Goal: Information Seeking & Learning: Find specific page/section

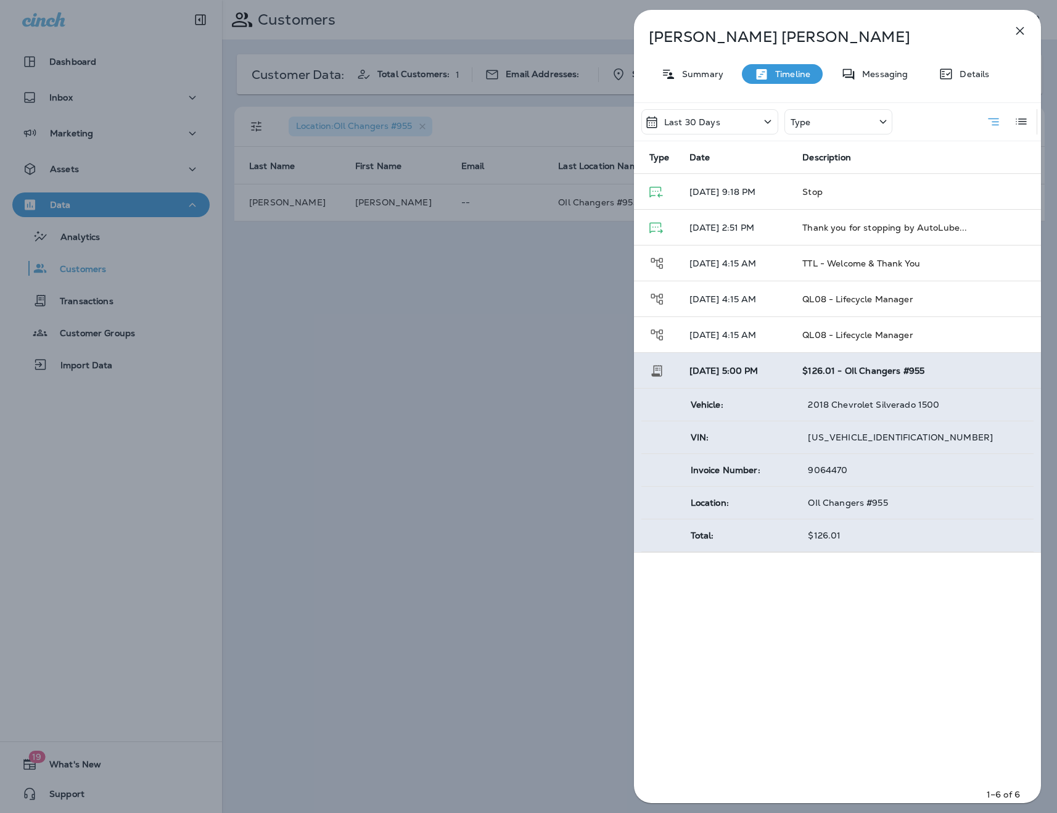
click at [1017, 26] on icon "button" at bounding box center [1020, 30] width 15 height 15
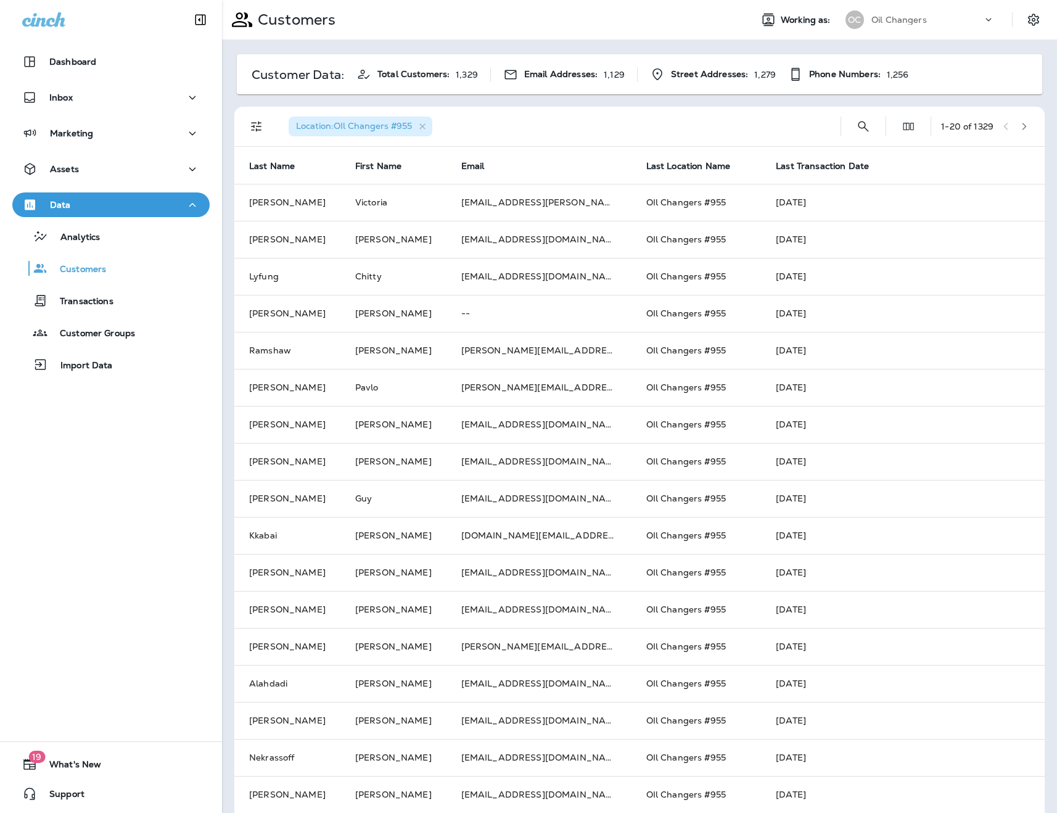
click at [256, 123] on icon "Filters" at bounding box center [256, 127] width 10 height 10
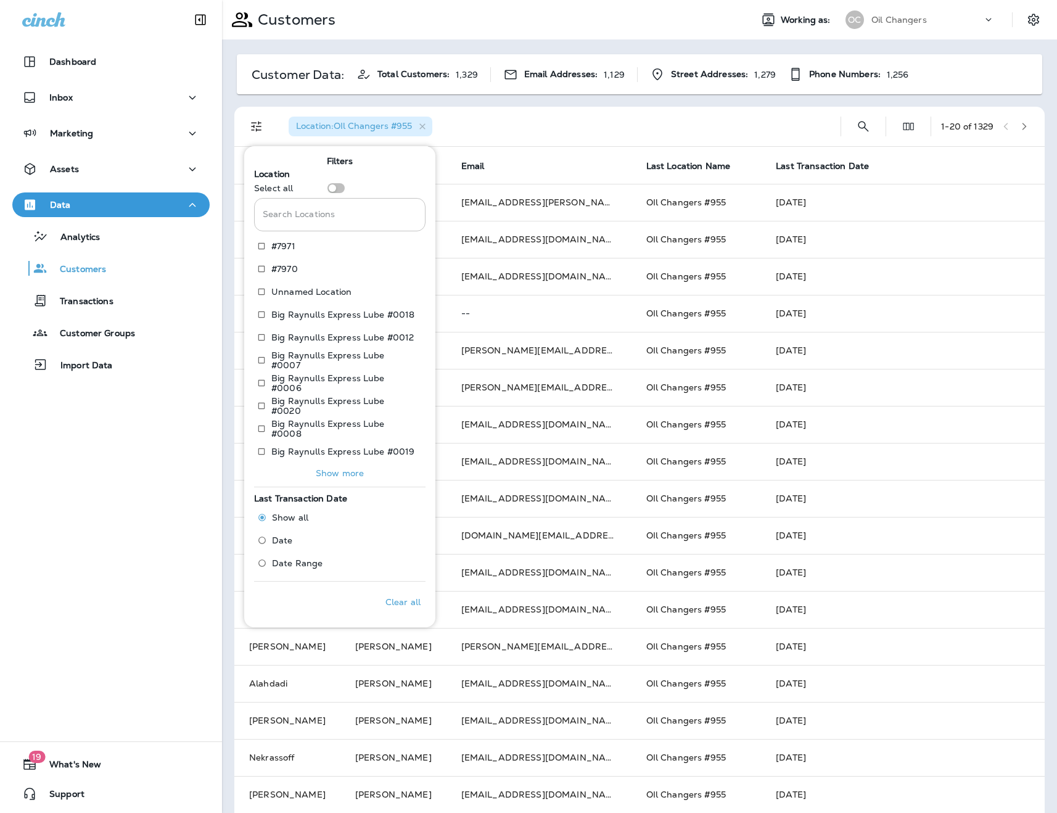
click at [352, 212] on input "Search Locations" at bounding box center [339, 214] width 171 height 33
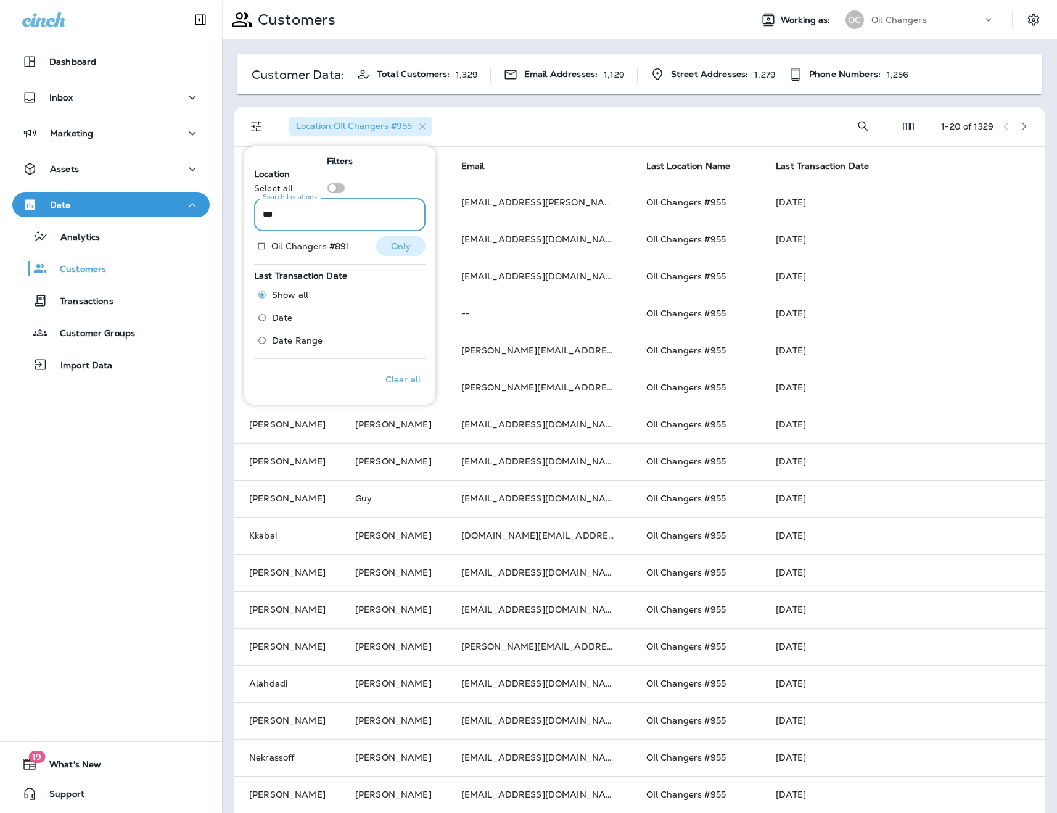
type input "***"
drag, startPoint x: 333, startPoint y: 244, endPoint x: 344, endPoint y: 244, distance: 11.7
click at [333, 244] on p "Oil Changers #891" at bounding box center [310, 246] width 78 height 10
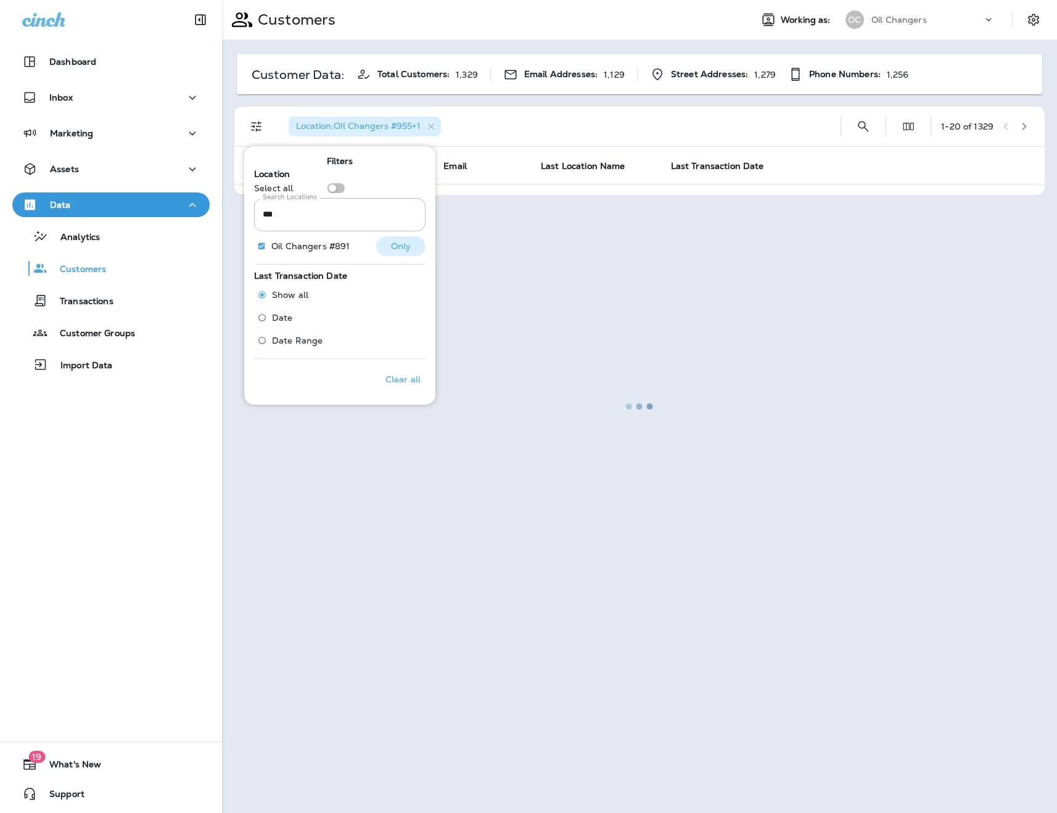
click at [392, 247] on p "Only" at bounding box center [401, 246] width 20 height 10
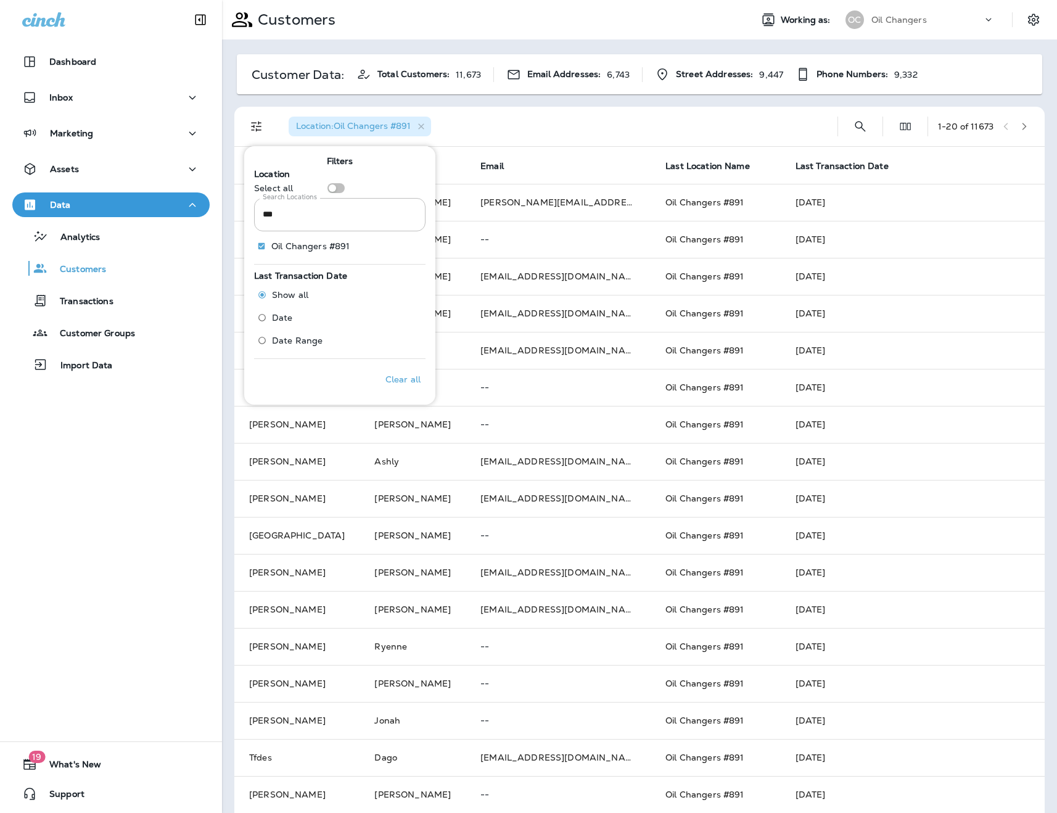
click at [514, 132] on div "Location : Oil Changers #891" at bounding box center [553, 126] width 549 height 39
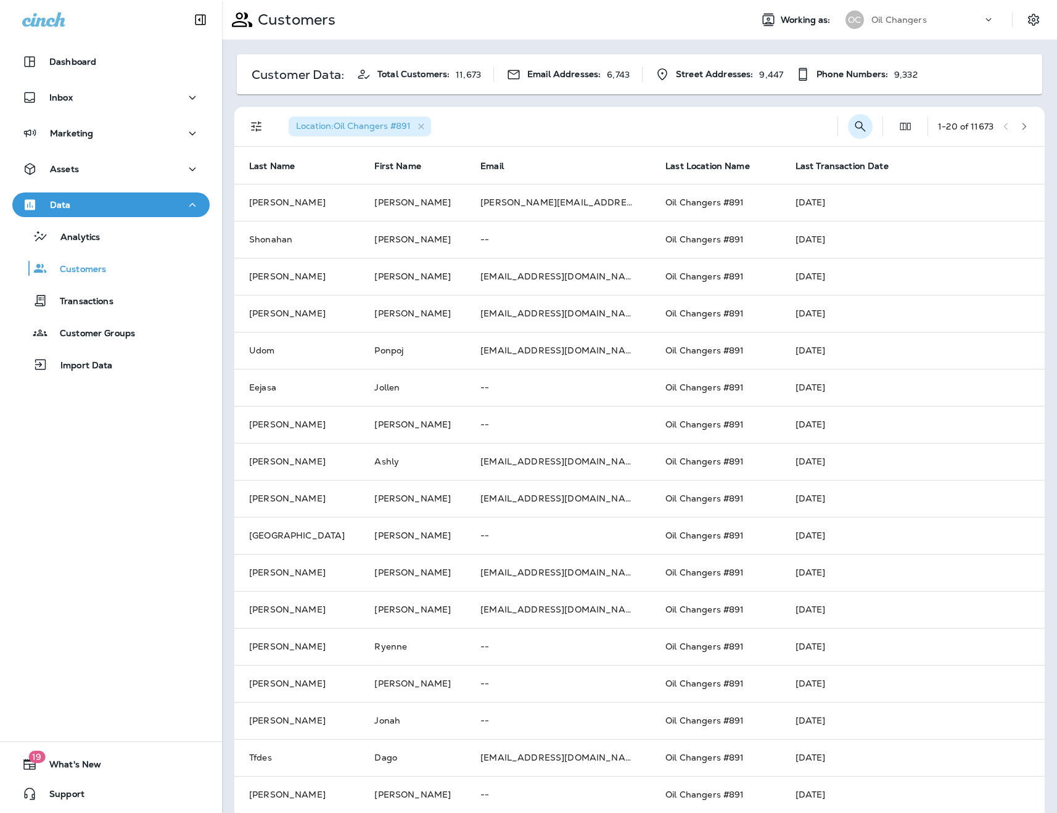
click at [853, 131] on icon "Search Customers" at bounding box center [860, 126] width 15 height 15
type input "*******"
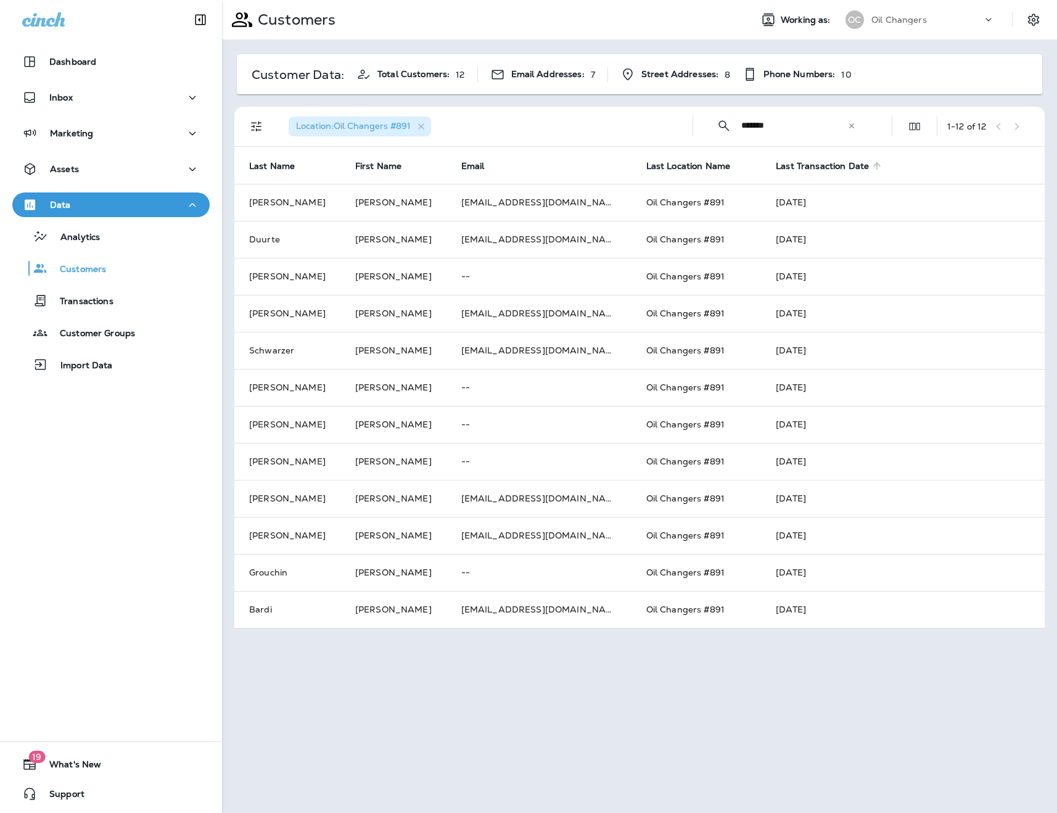
click at [796, 166] on span "Last Transaction Date" at bounding box center [822, 166] width 93 height 10
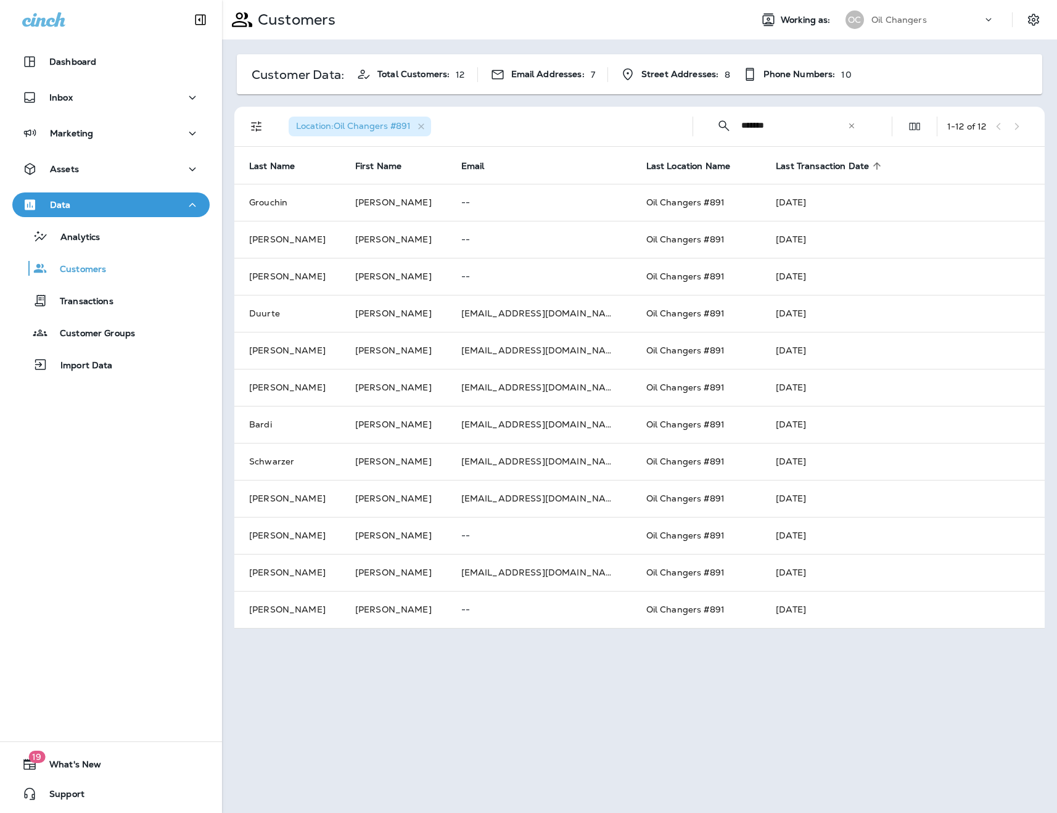
click at [796, 166] on span "Last Transaction Date" at bounding box center [822, 166] width 93 height 10
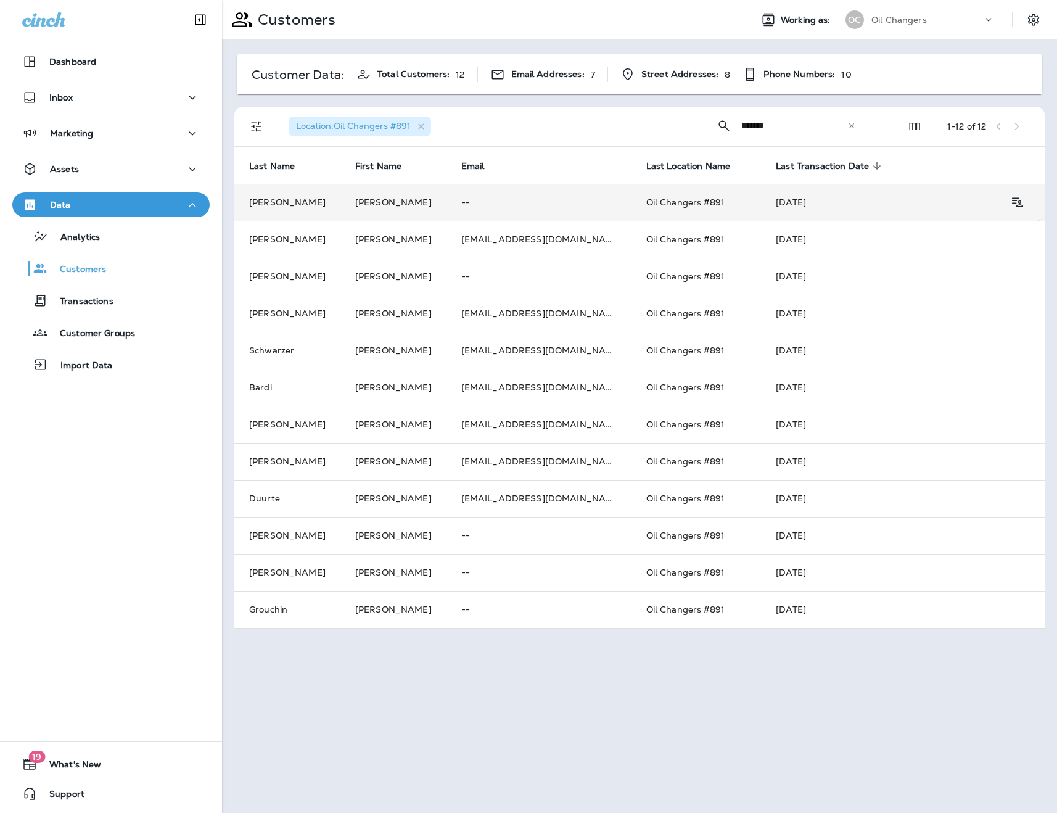
click at [795, 209] on td "[DATE]" at bounding box center [830, 202] width 139 height 37
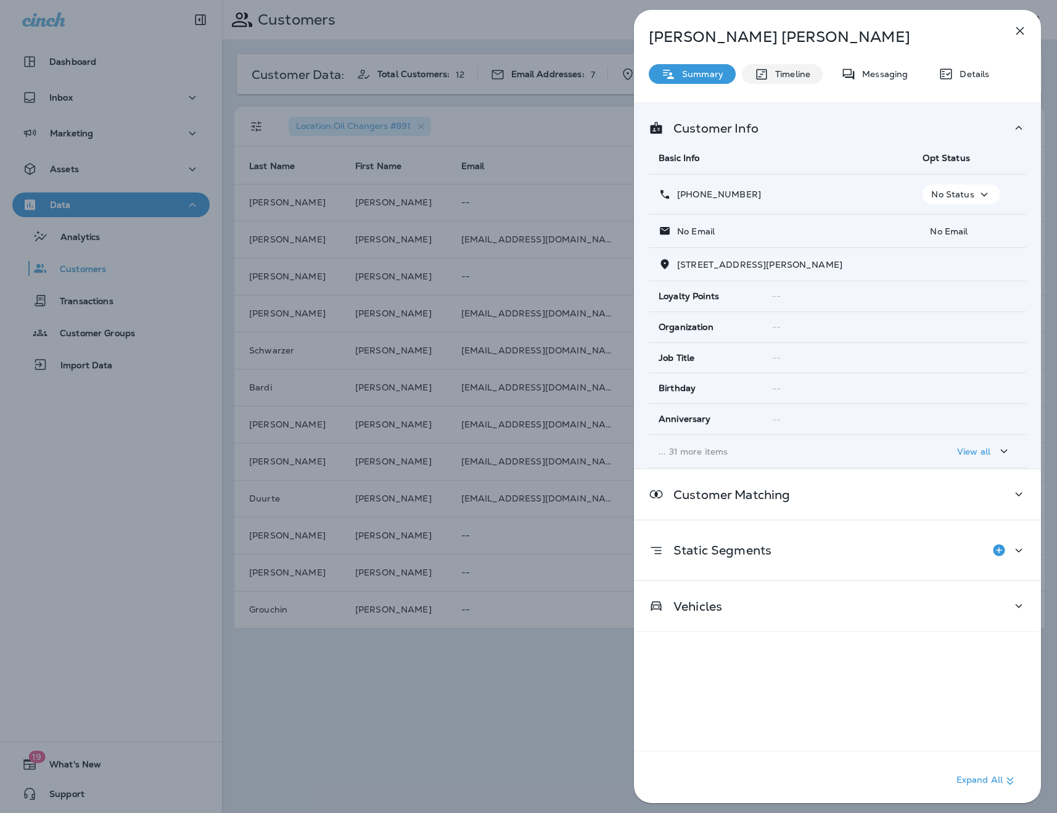
click at [773, 76] on p "Timeline" at bounding box center [789, 74] width 41 height 10
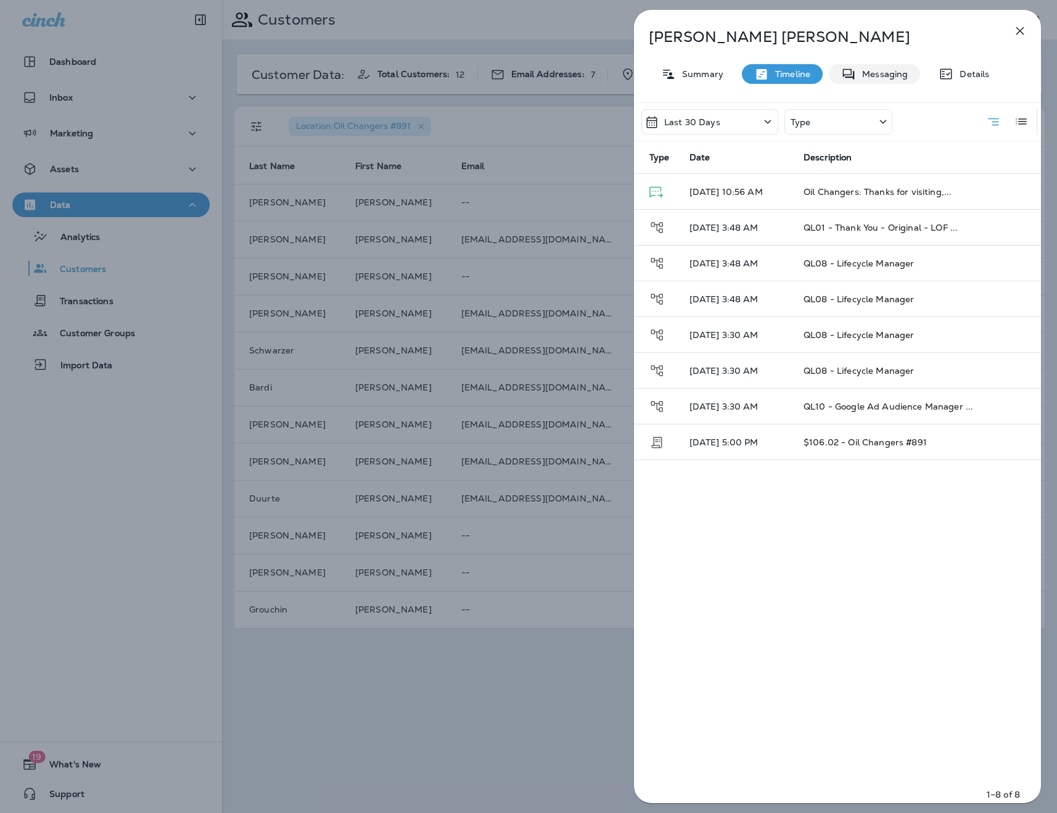
click at [888, 73] on p "Messaging" at bounding box center [882, 74] width 52 height 10
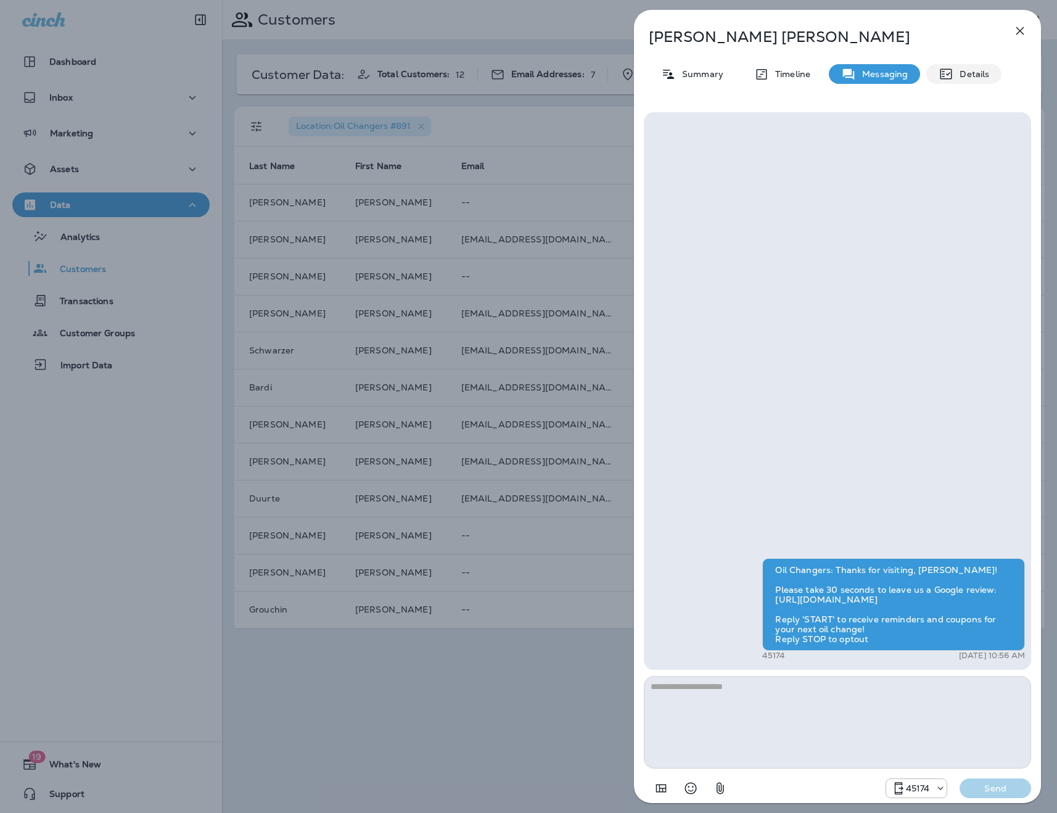
click at [954, 76] on p "Details" at bounding box center [972, 74] width 36 height 10
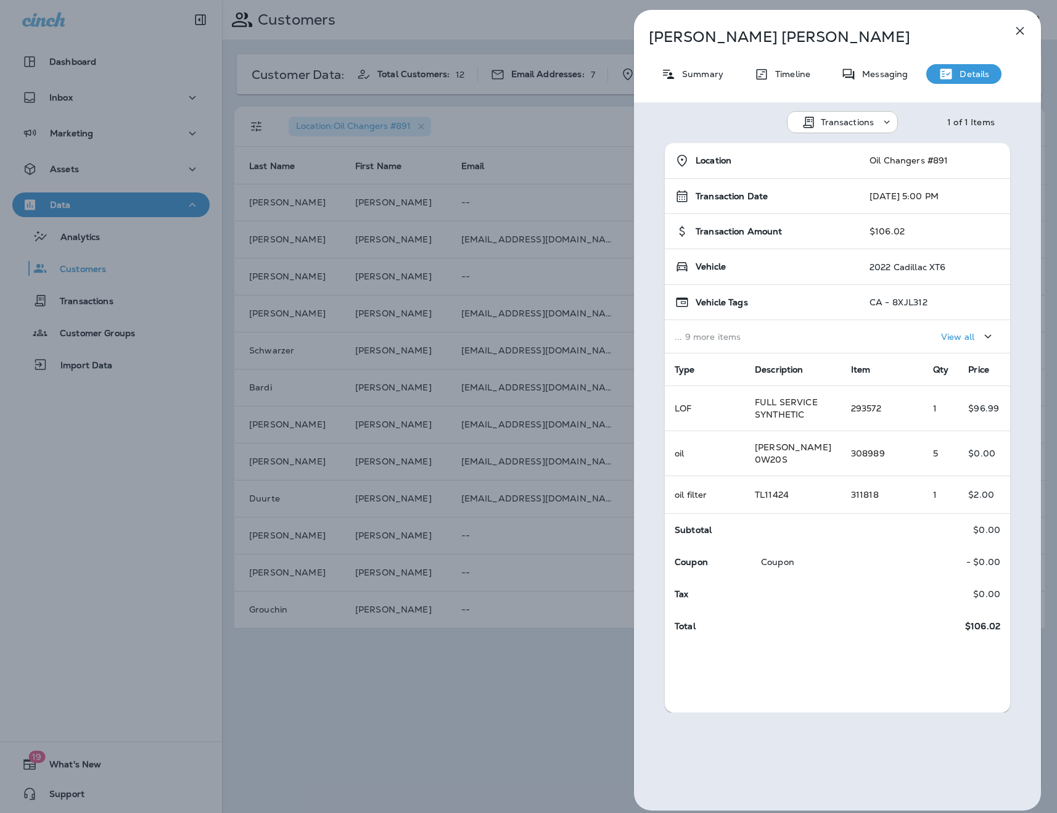
click at [899, 335] on div "View all" at bounding box center [935, 336] width 131 height 23
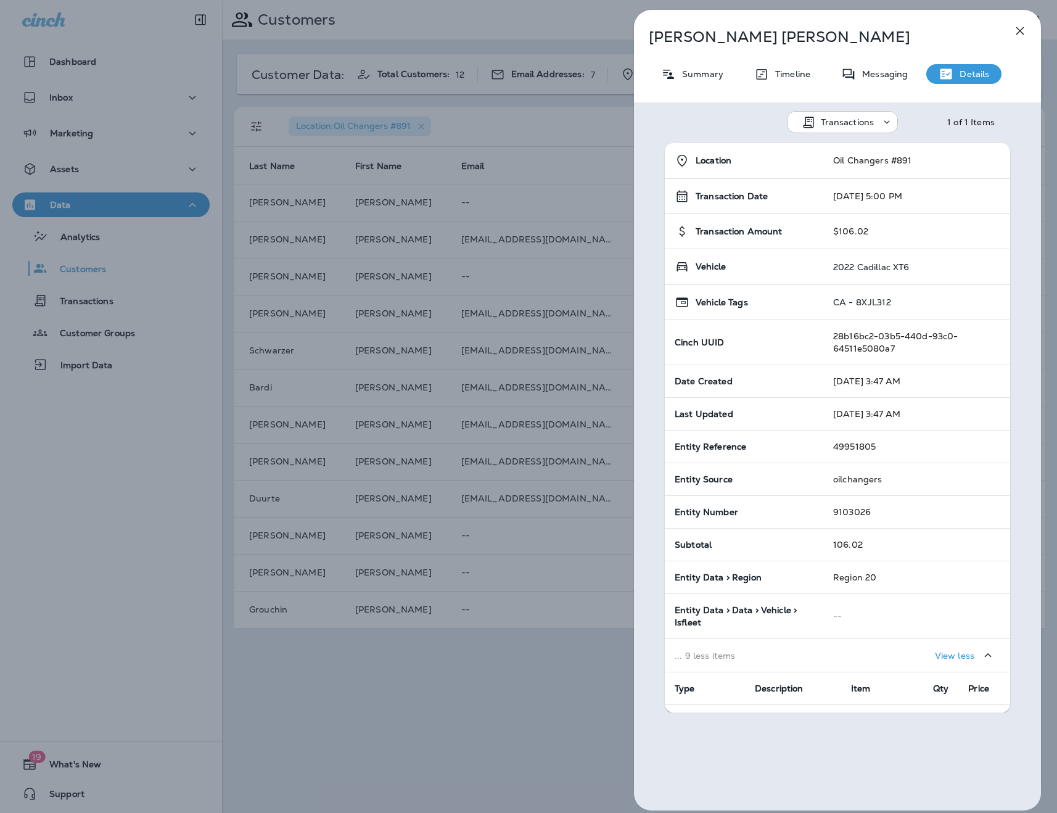
click at [1017, 31] on icon "button" at bounding box center [1020, 30] width 15 height 15
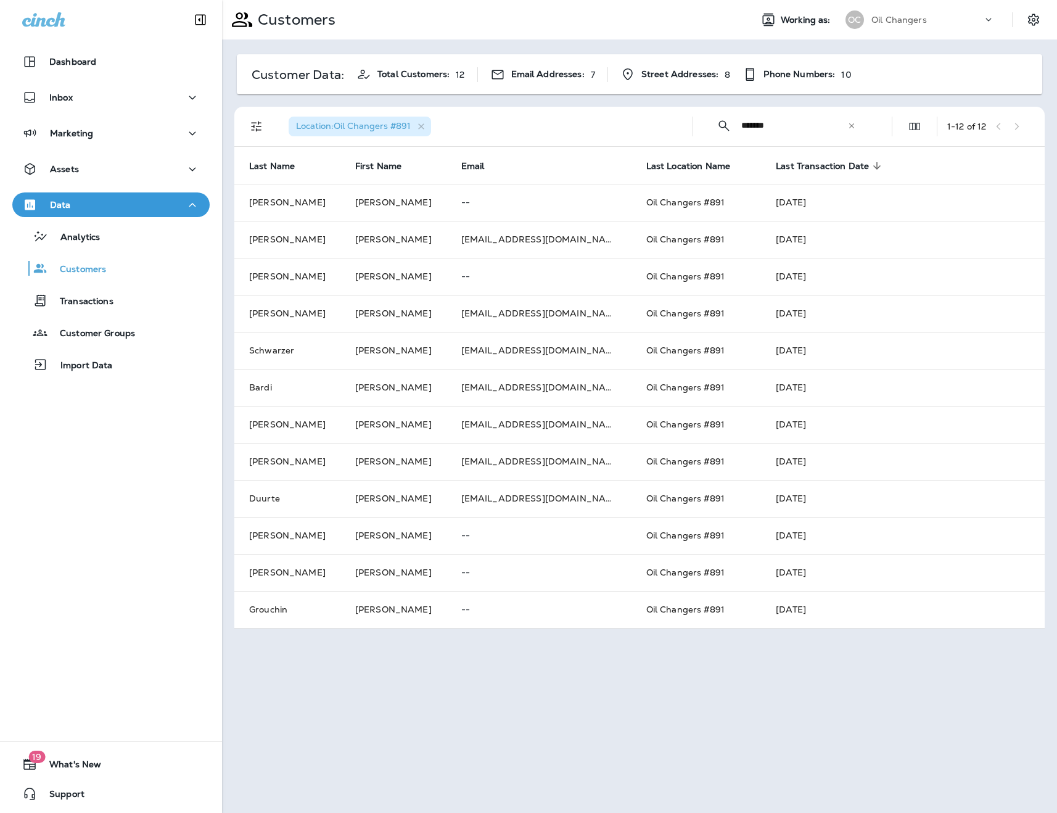
click at [856, 130] on div "​ ******* ​ ​" at bounding box center [786, 125] width 167 height 33
click at [853, 126] on icon at bounding box center [852, 126] width 9 height 9
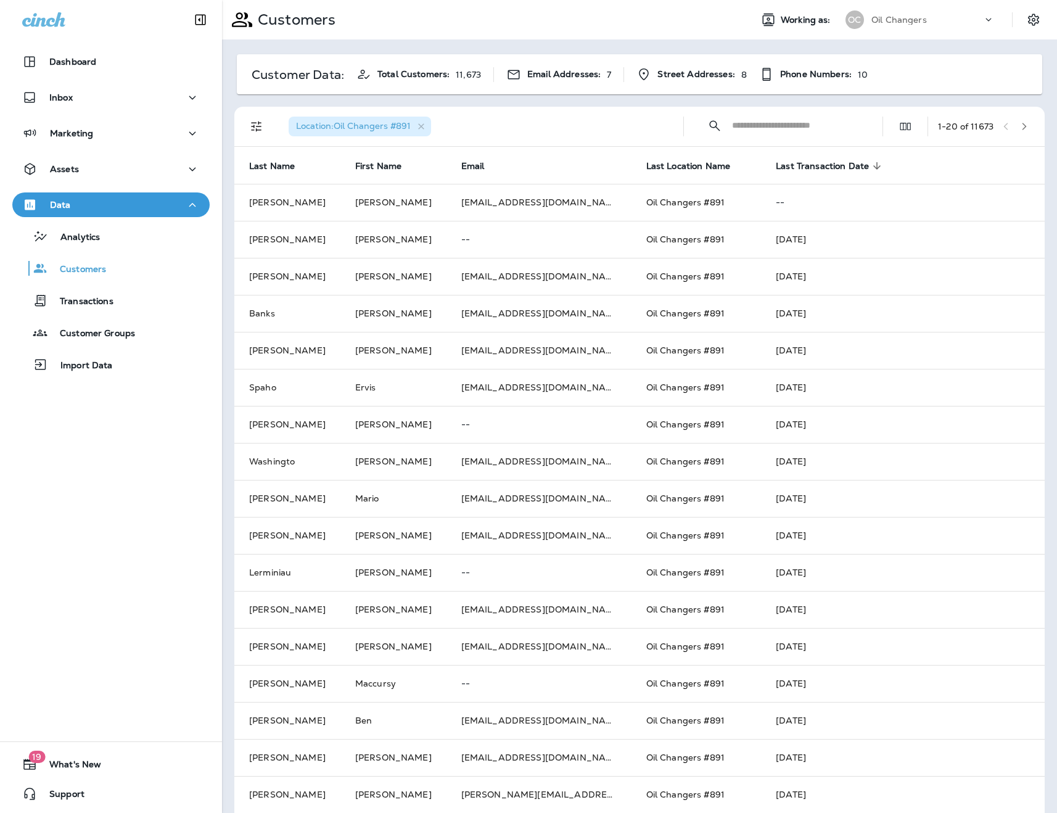
click at [1023, 125] on icon "button" at bounding box center [1024, 126] width 9 height 9
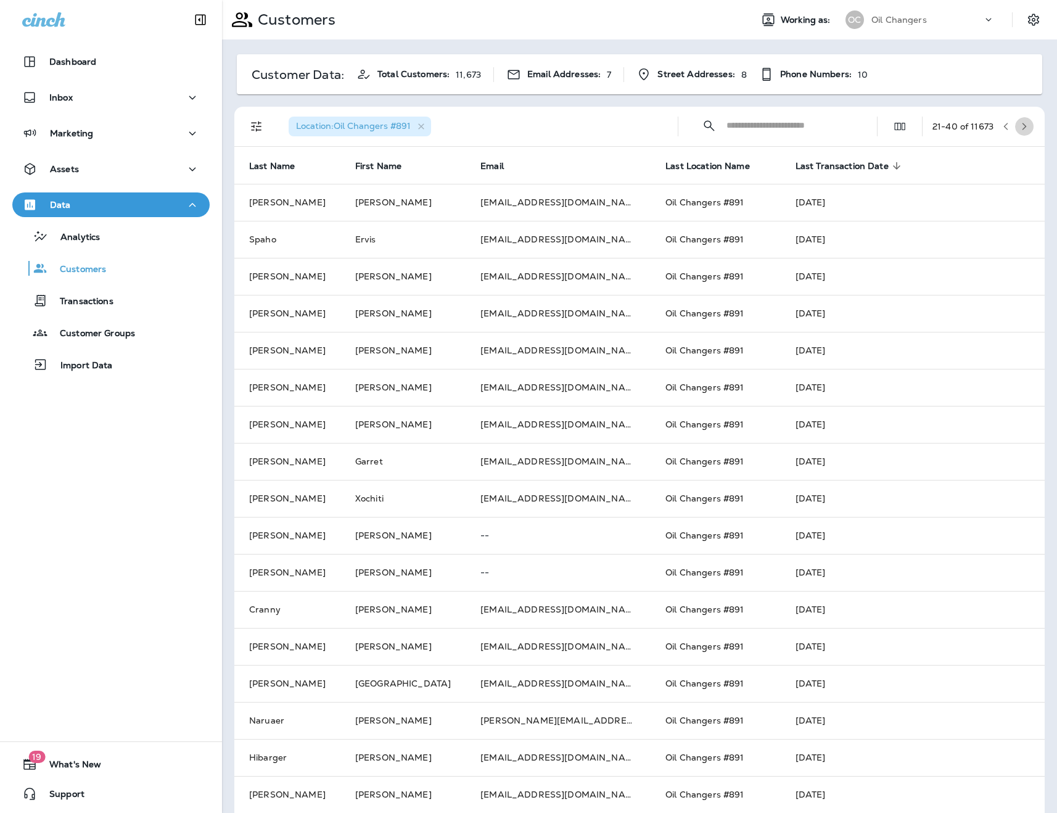
click at [1025, 124] on icon "button" at bounding box center [1024, 126] width 9 height 9
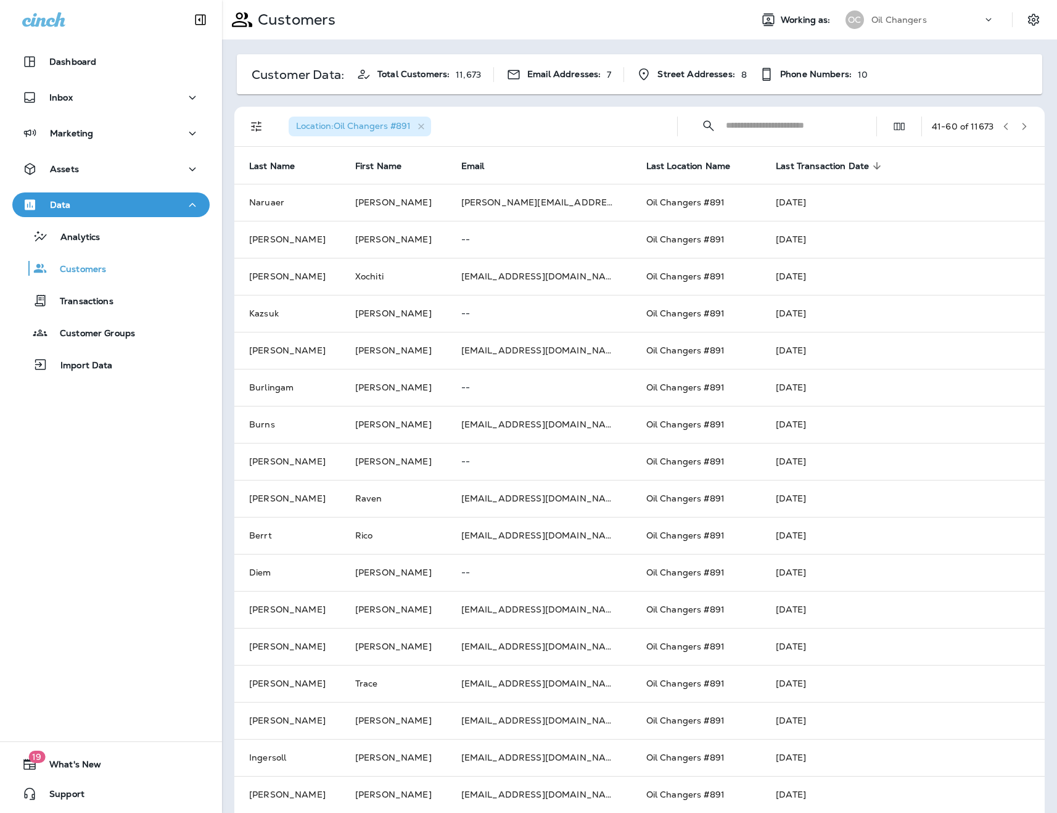
click at [1007, 128] on icon "button" at bounding box center [1006, 126] width 4 height 7
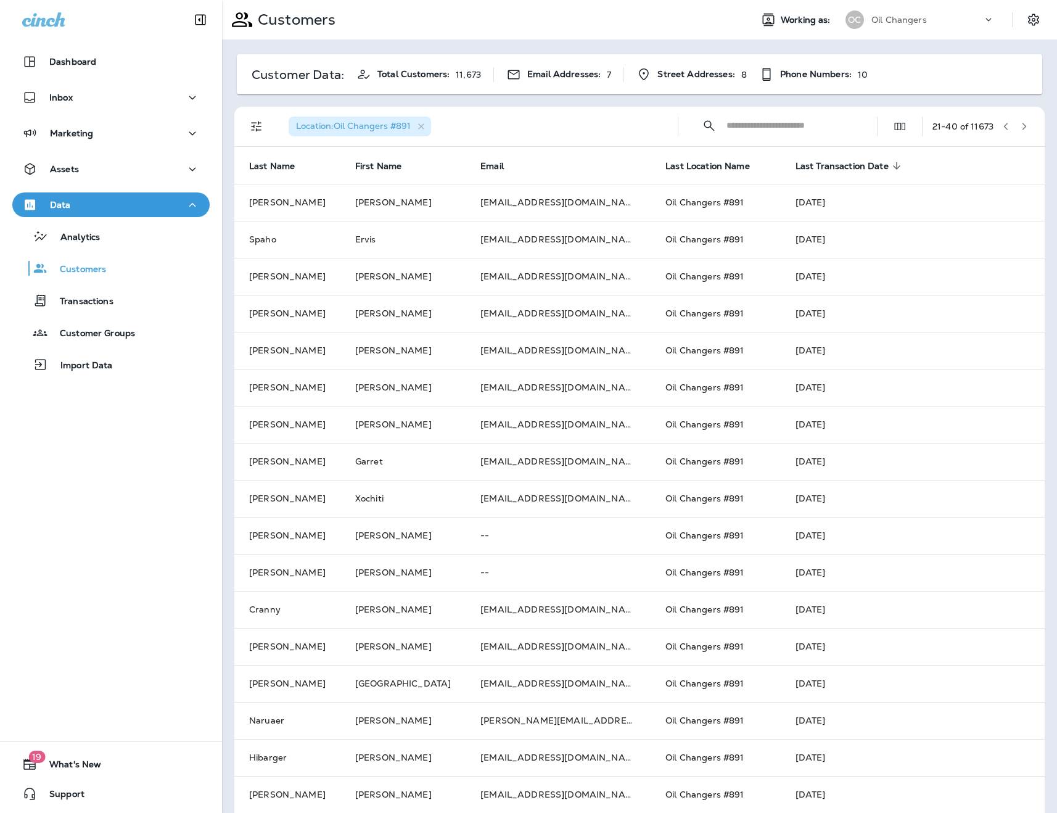
click at [1007, 128] on icon "button" at bounding box center [1006, 126] width 9 height 9
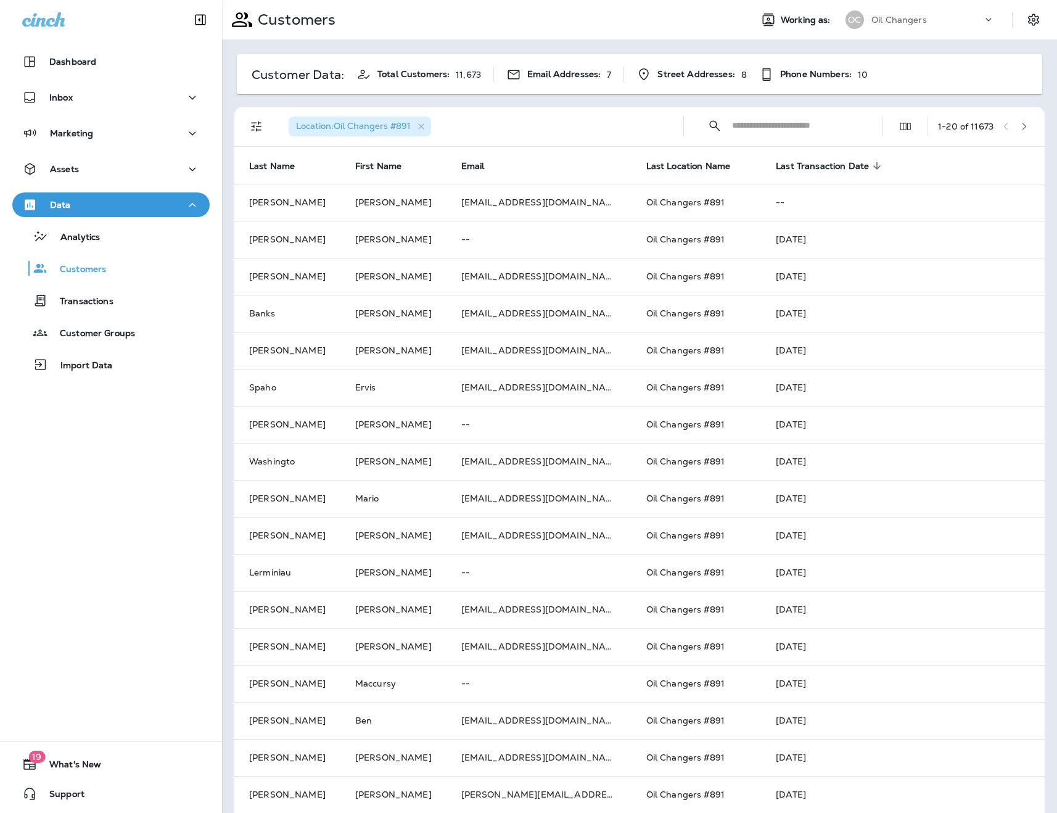
click at [828, 118] on input "text" at bounding box center [796, 125] width 128 height 33
type input "*******"
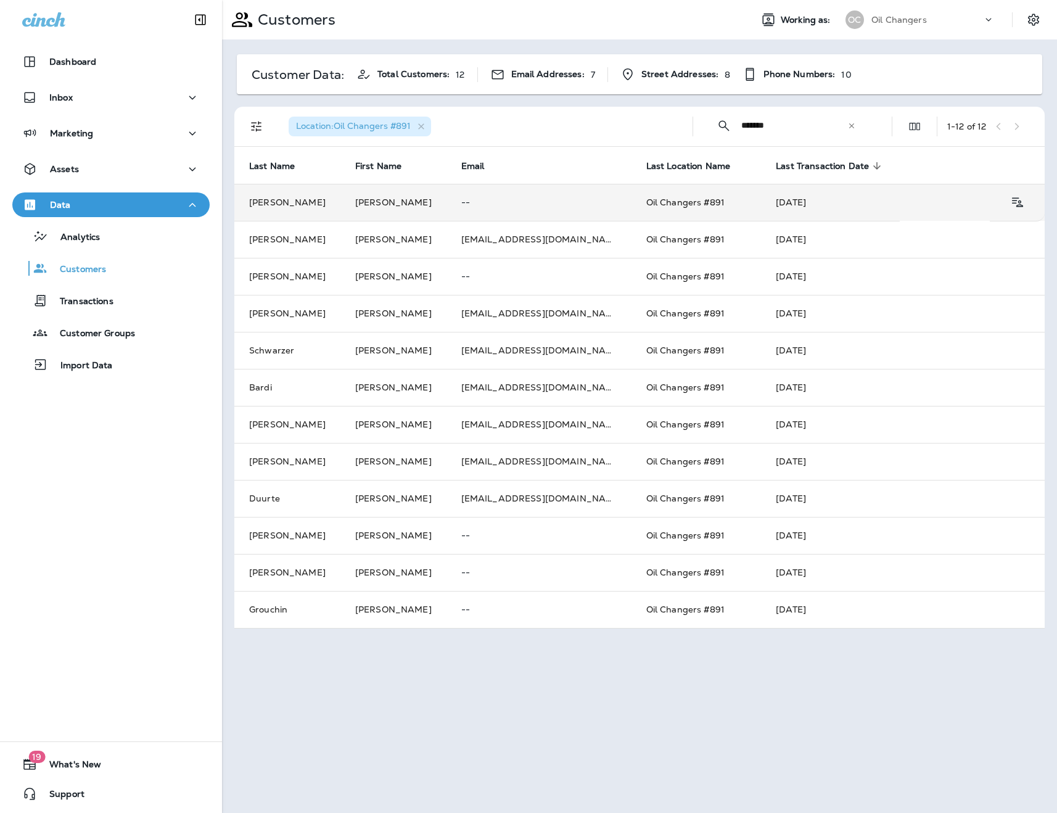
click at [366, 199] on td "[PERSON_NAME]" at bounding box center [394, 202] width 106 height 37
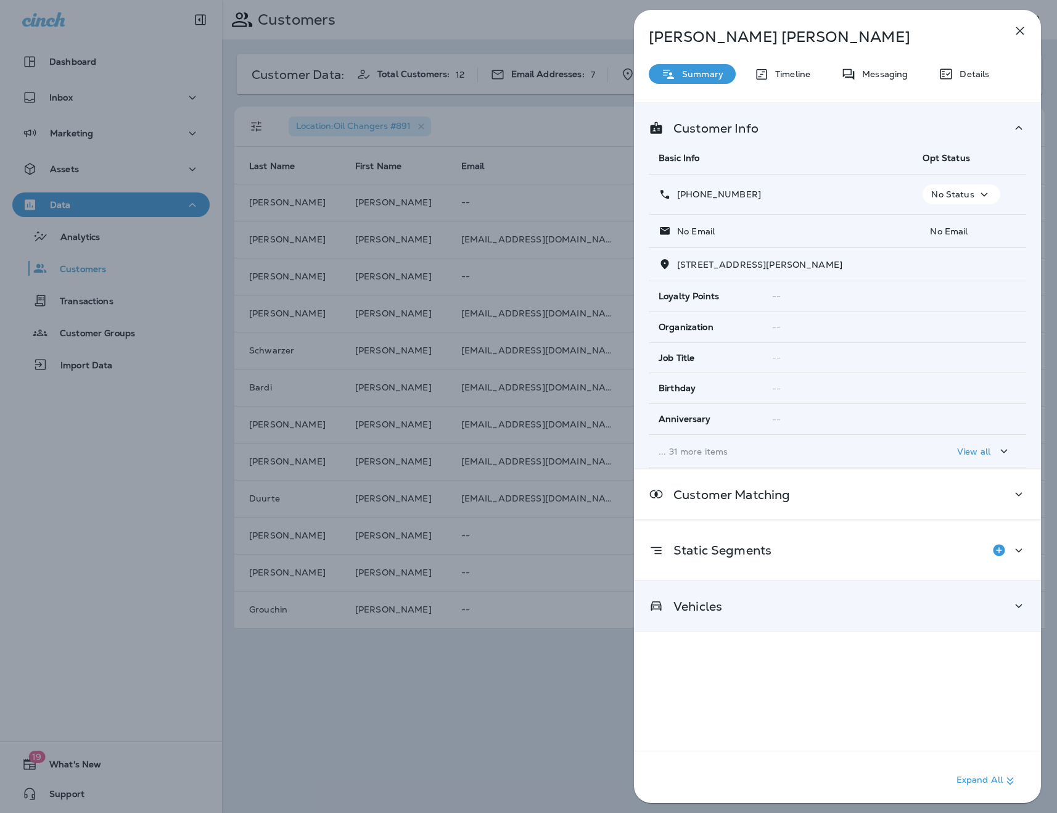
click at [936, 598] on div "Vehicles" at bounding box center [838, 605] width 378 height 15
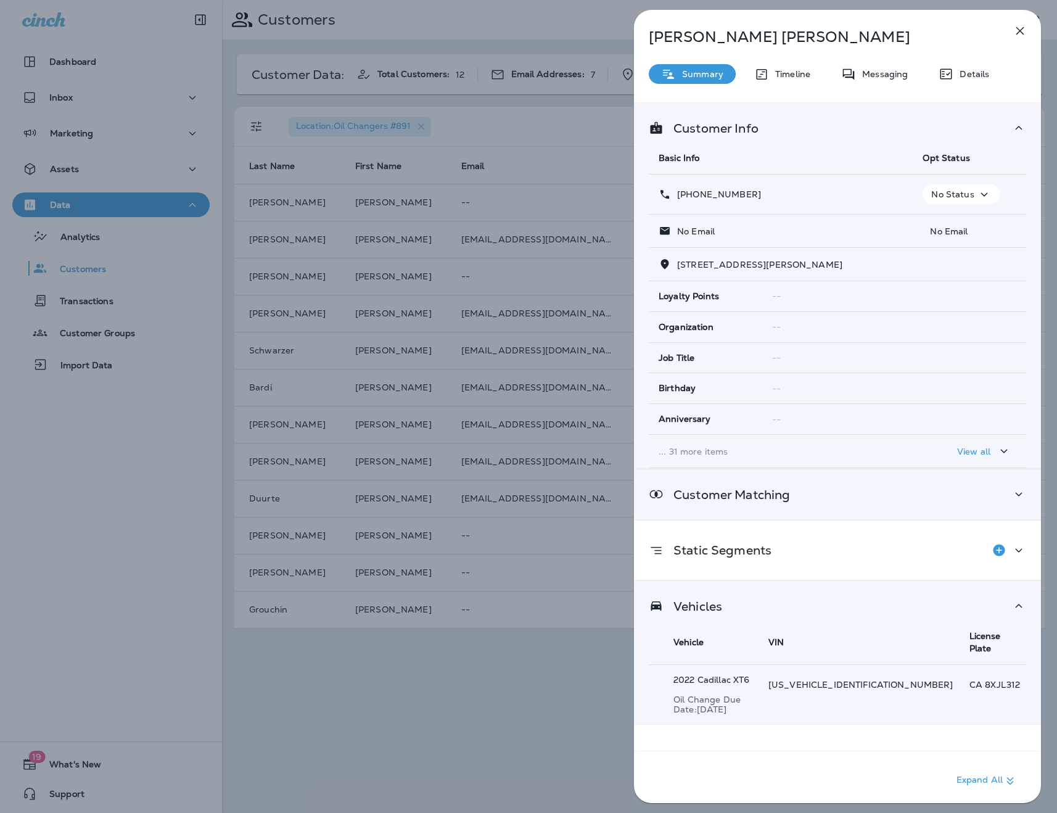
click at [914, 496] on div "Customer Matching" at bounding box center [838, 494] width 378 height 15
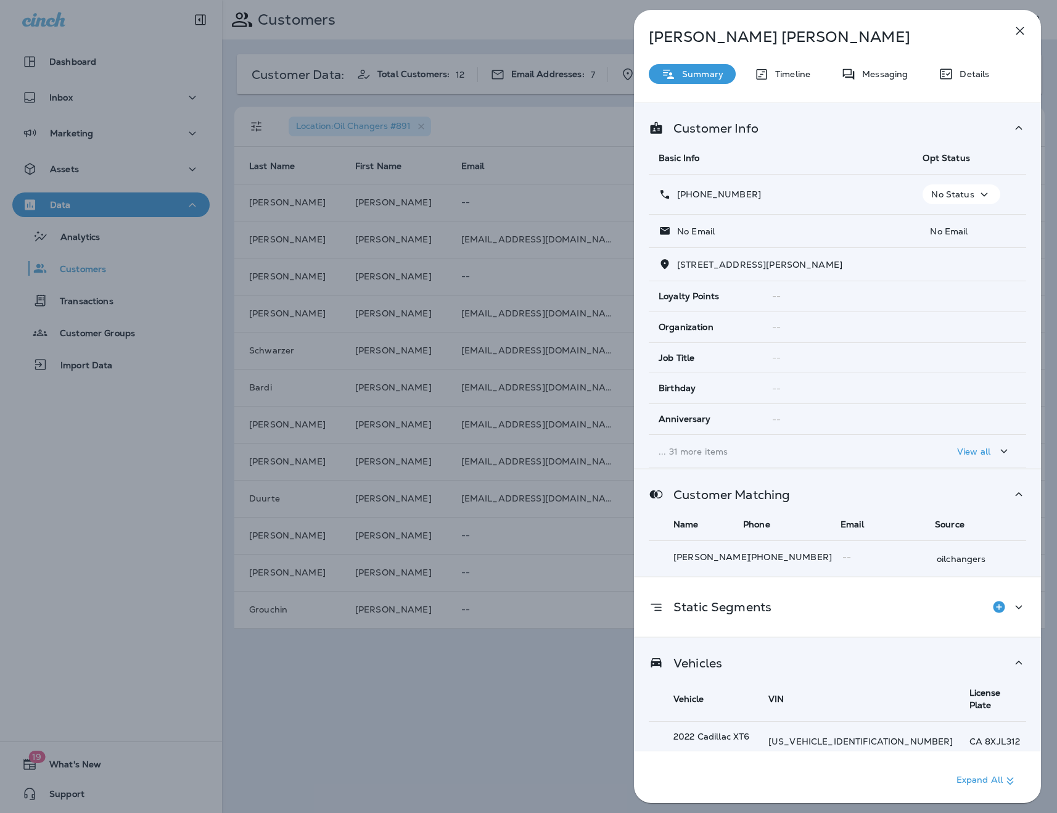
click at [1000, 448] on icon "button" at bounding box center [1004, 451] width 15 height 15
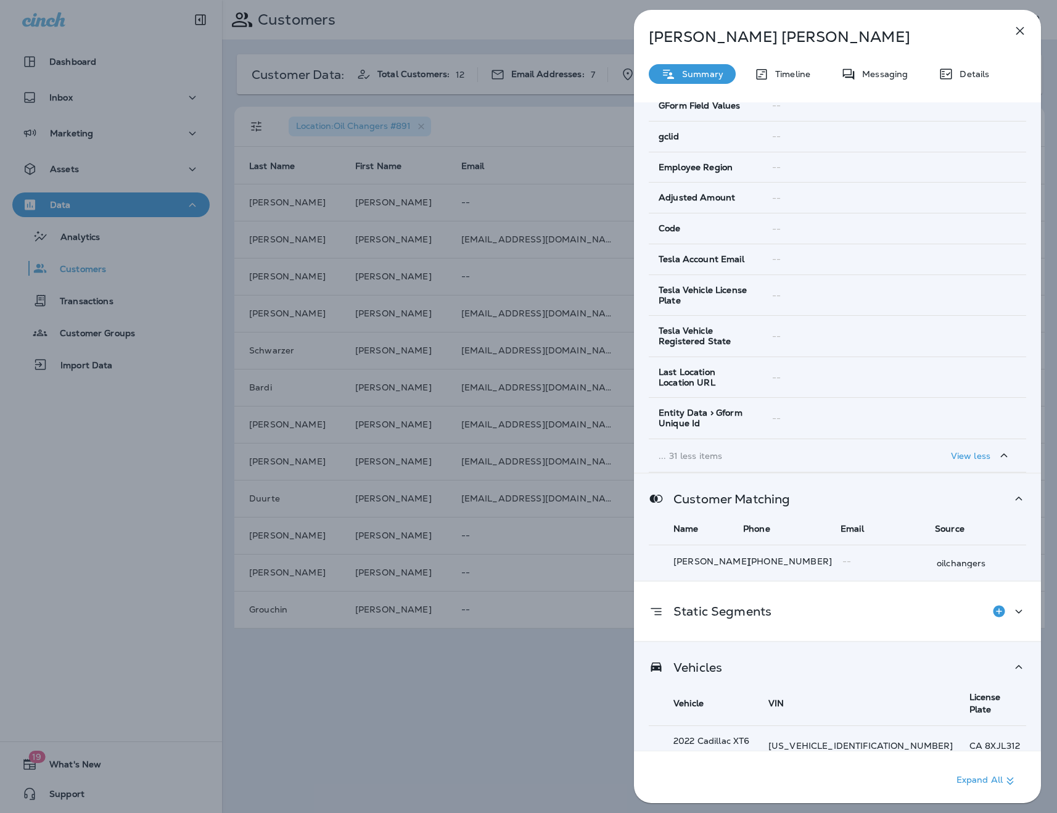
scroll to position [1033, 0]
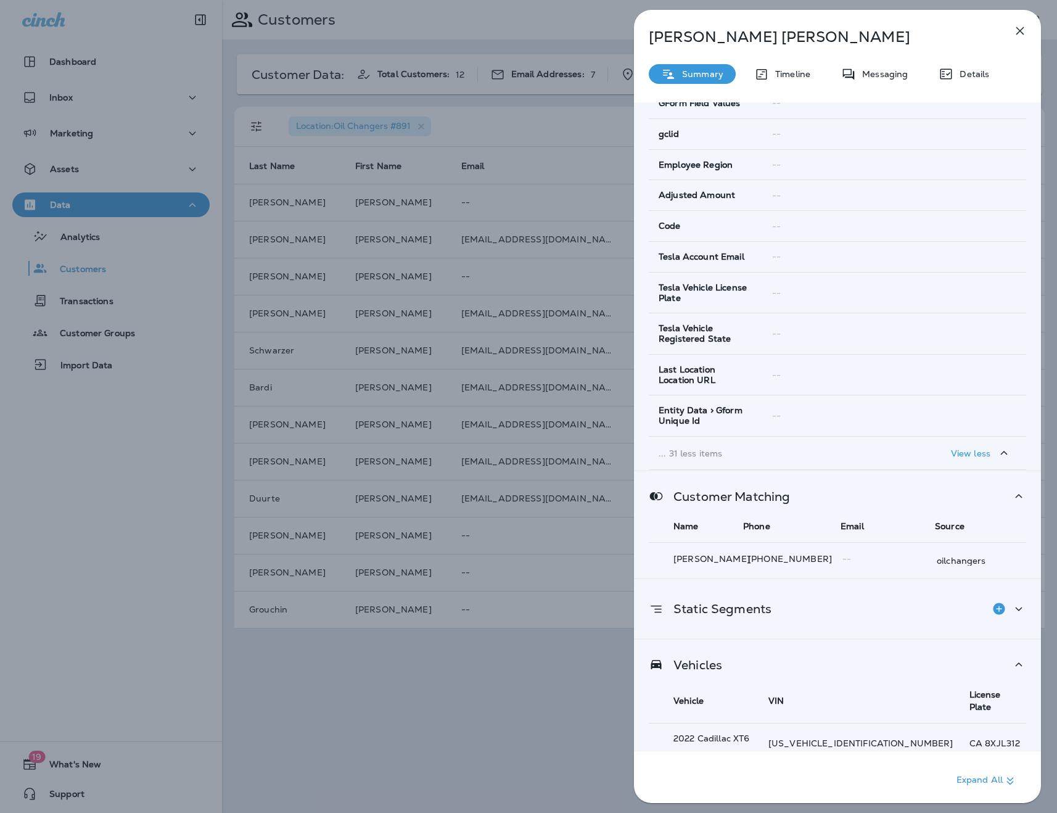
click at [1023, 601] on icon at bounding box center [1019, 608] width 15 height 15
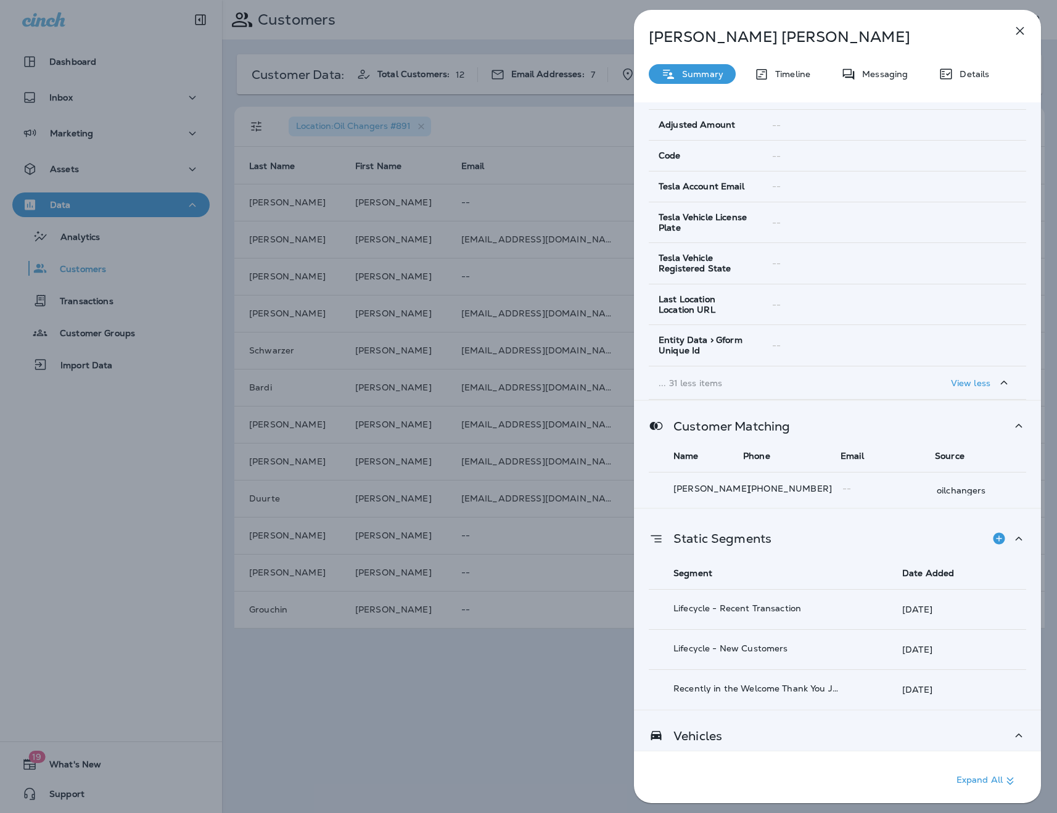
scroll to position [1175, 0]
